Goal: Task Accomplishment & Management: Complete application form

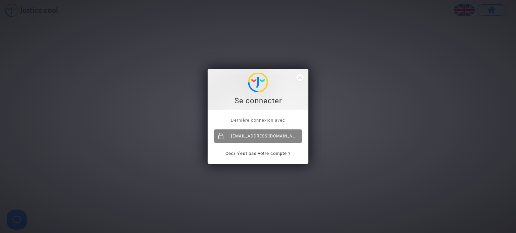
click at [254, 138] on div "[EMAIL_ADDRESS][DOMAIN_NAME]" at bounding box center [257, 136] width 87 height 13
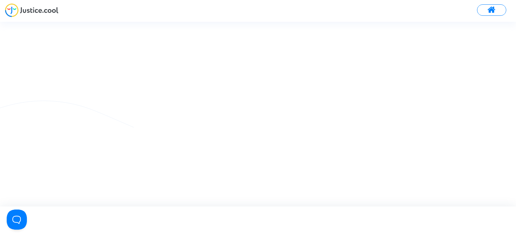
click at [49, 7] on img at bounding box center [31, 10] width 53 height 14
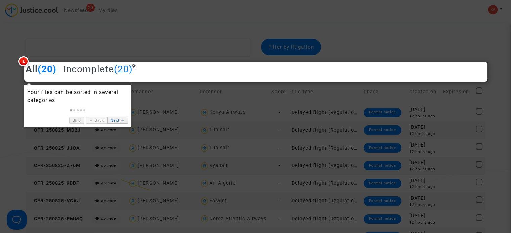
click at [119, 120] on link "Next →" at bounding box center [117, 120] width 21 height 7
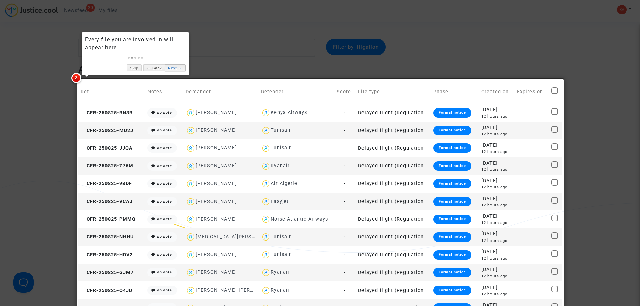
click at [175, 68] on link "Next →" at bounding box center [175, 68] width 21 height 7
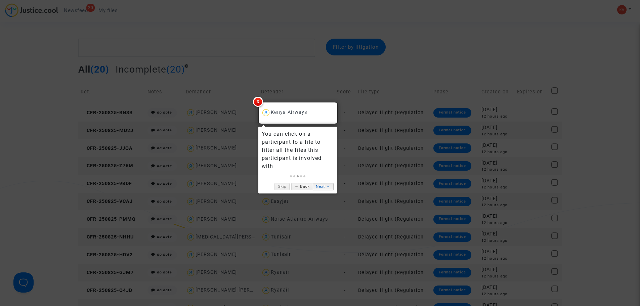
click at [325, 184] on link "Next →" at bounding box center [323, 186] width 21 height 7
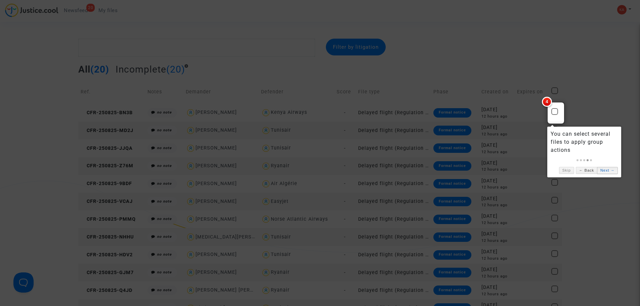
click at [511, 167] on link "Next →" at bounding box center [607, 170] width 21 height 7
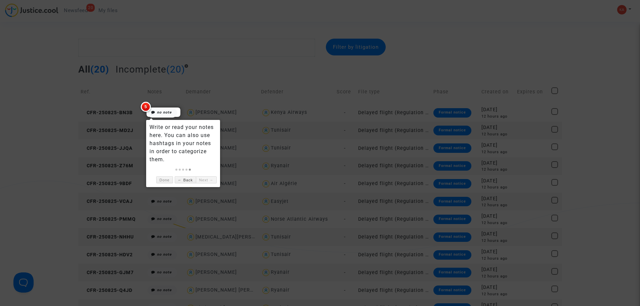
click at [207, 75] on div at bounding box center [320, 153] width 640 height 306
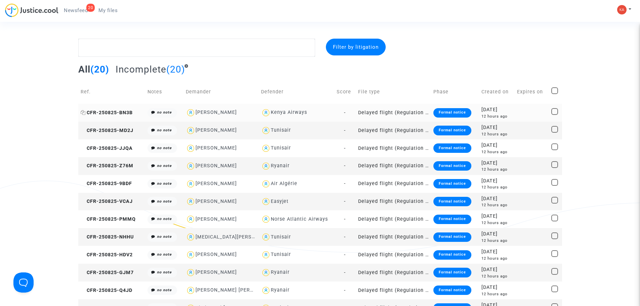
click at [108, 114] on span "CFR-250825-BN3B" at bounding box center [107, 113] width 52 height 6
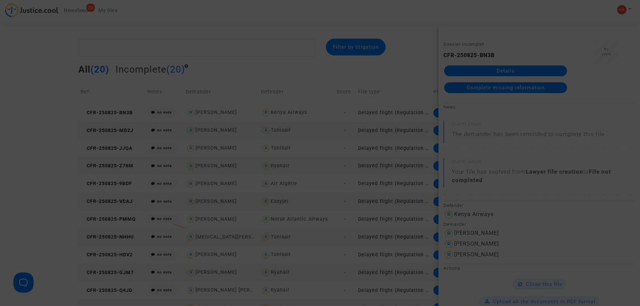
click at [242, 71] on div at bounding box center [320, 153] width 640 height 306
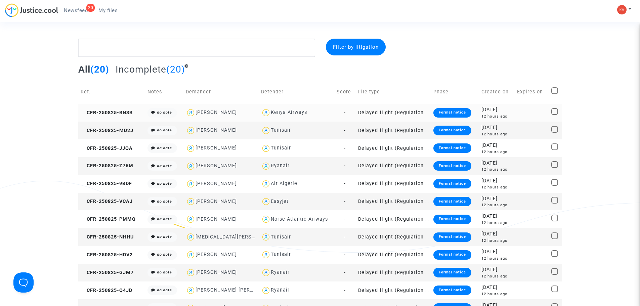
drag, startPoint x: 237, startPoint y: 112, endPoint x: 197, endPoint y: 111, distance: 40.3
click at [197, 111] on div "Franck Foucher" at bounding box center [221, 113] width 71 height 10
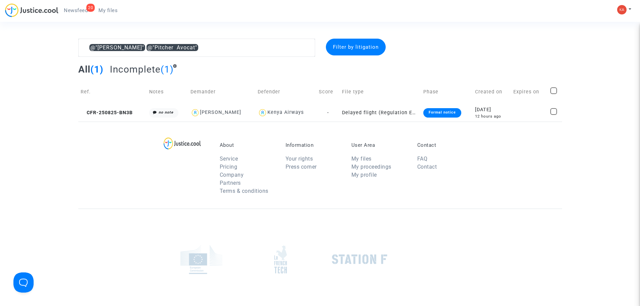
drag, startPoint x: 201, startPoint y: 111, endPoint x: 158, endPoint y: 154, distance: 60.8
click at [158, 154] on div "About Service Pricing Company Partners Terms & conditions Information Your righ…" at bounding box center [320, 165] width 484 height 87
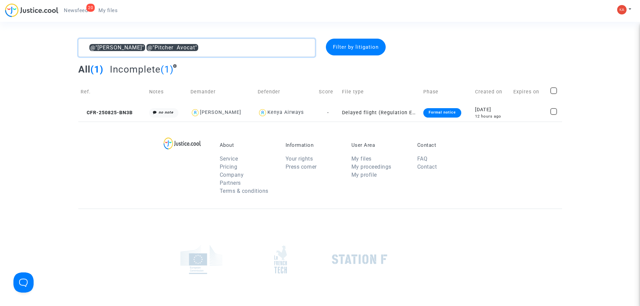
click at [228, 47] on textarea at bounding box center [196, 48] width 237 height 18
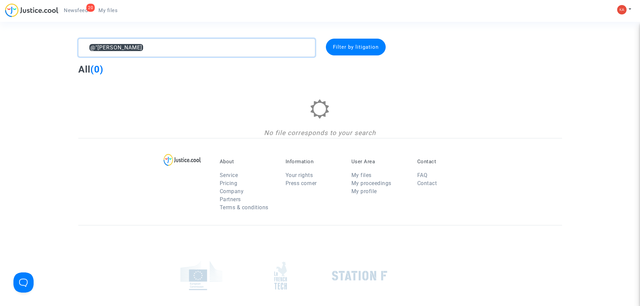
type textarea "@"
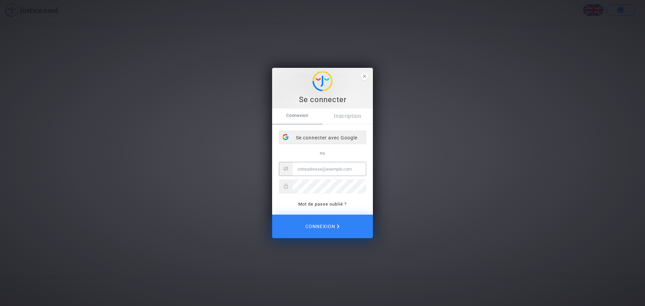
click at [326, 136] on div "Se connecter avec Google" at bounding box center [322, 137] width 87 height 13
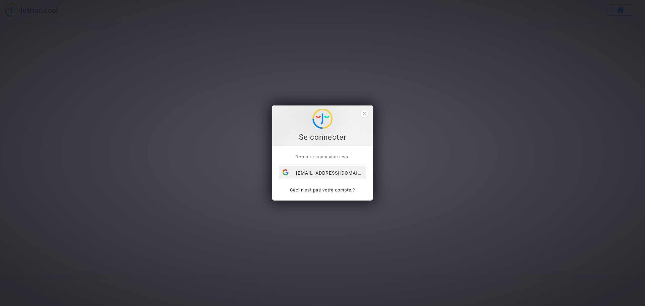
click at [340, 171] on div "[EMAIL_ADDRESS][DOMAIN_NAME]" at bounding box center [322, 172] width 87 height 13
click at [367, 115] on span "close" at bounding box center [364, 113] width 7 height 7
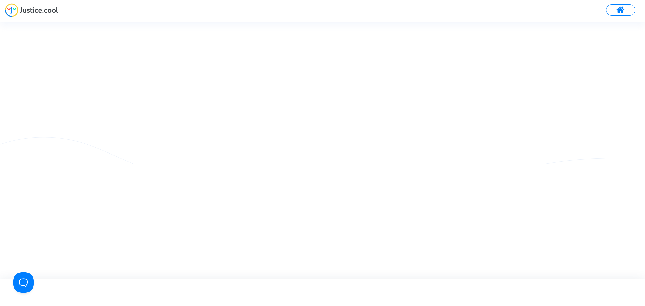
click at [35, 4] on nav at bounding box center [322, 11] width 645 height 22
click at [34, 5] on img at bounding box center [31, 10] width 53 height 14
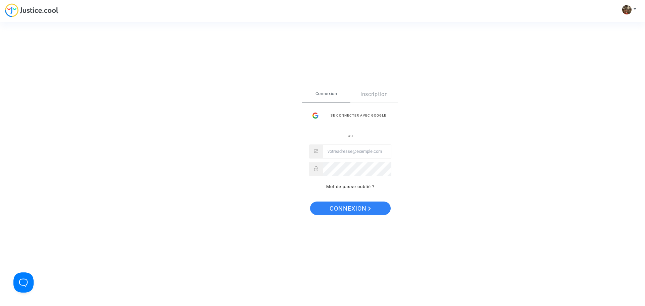
type input "[EMAIL_ADDRESS][DOMAIN_NAME]"
click at [352, 209] on span "Connexion" at bounding box center [350, 209] width 41 height 14
